Goal: Navigation & Orientation: Find specific page/section

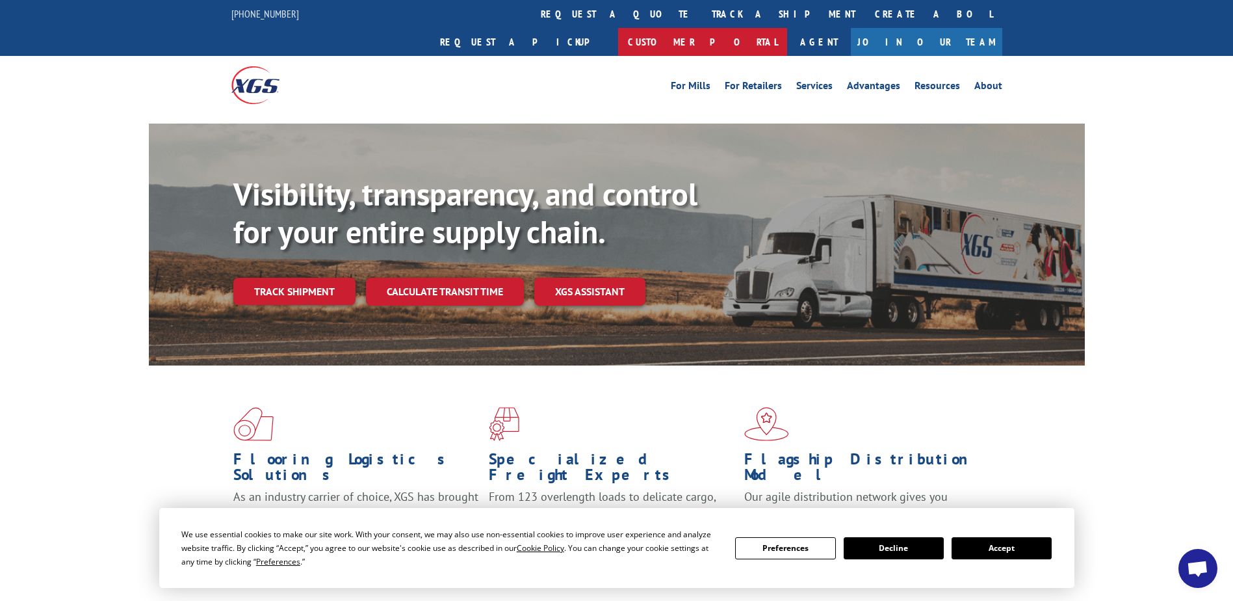
click at [787, 28] on link "Customer Portal" at bounding box center [702, 42] width 169 height 28
